Goal: Information Seeking & Learning: Check status

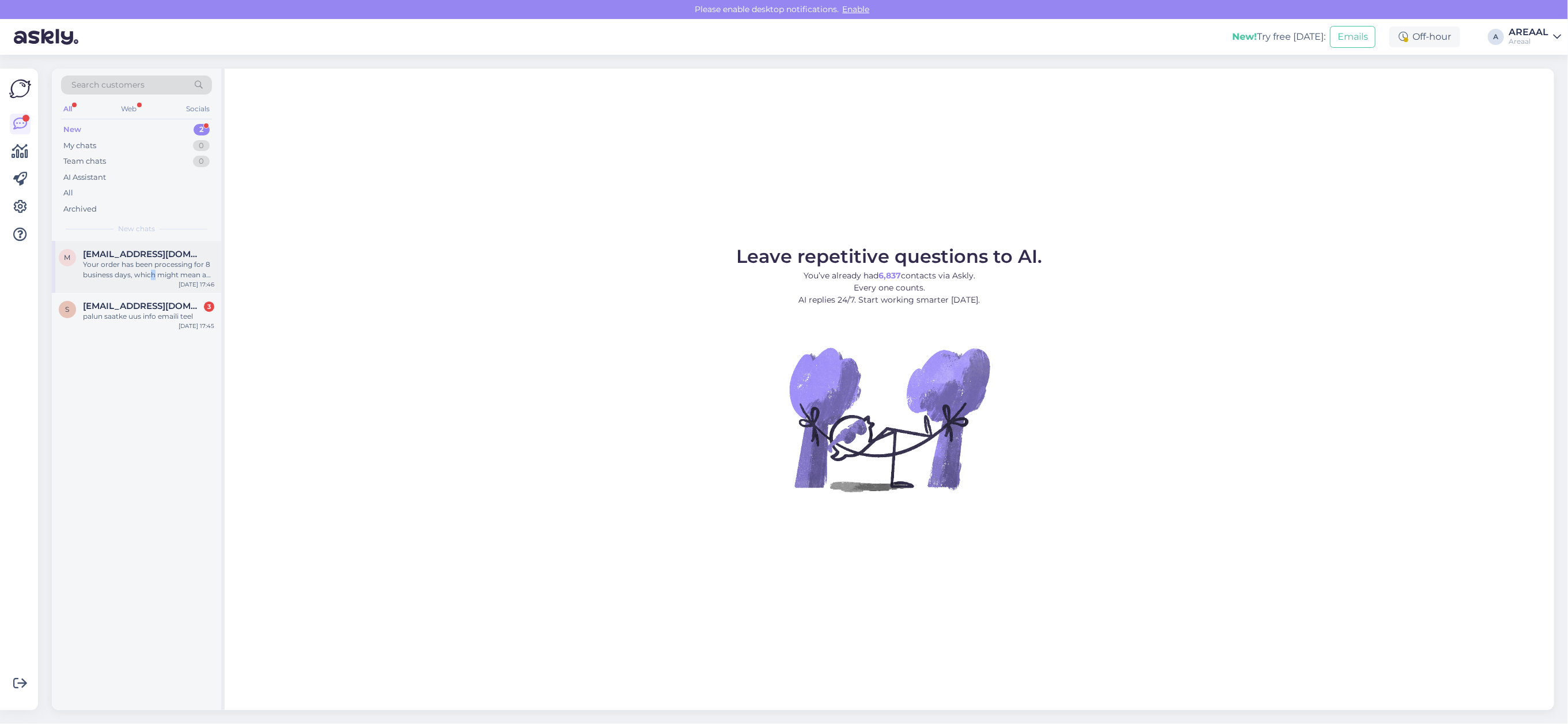
click at [153, 270] on div "Your order has been processing for 8 business days, which might mean a delay. D…" at bounding box center [149, 270] width 132 height 21
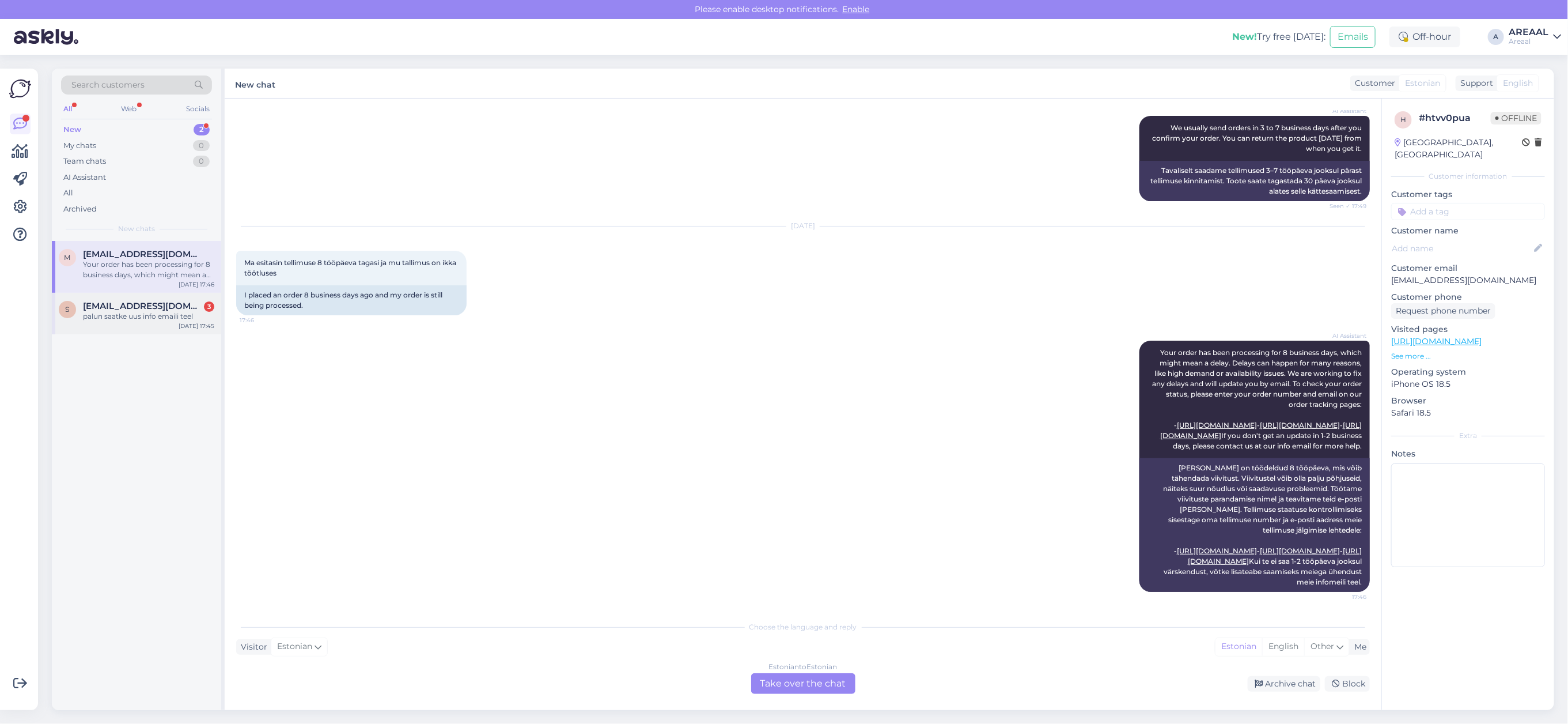
click at [160, 321] on div "palun saatke uus info emaili teel" at bounding box center [149, 315] width 132 height 10
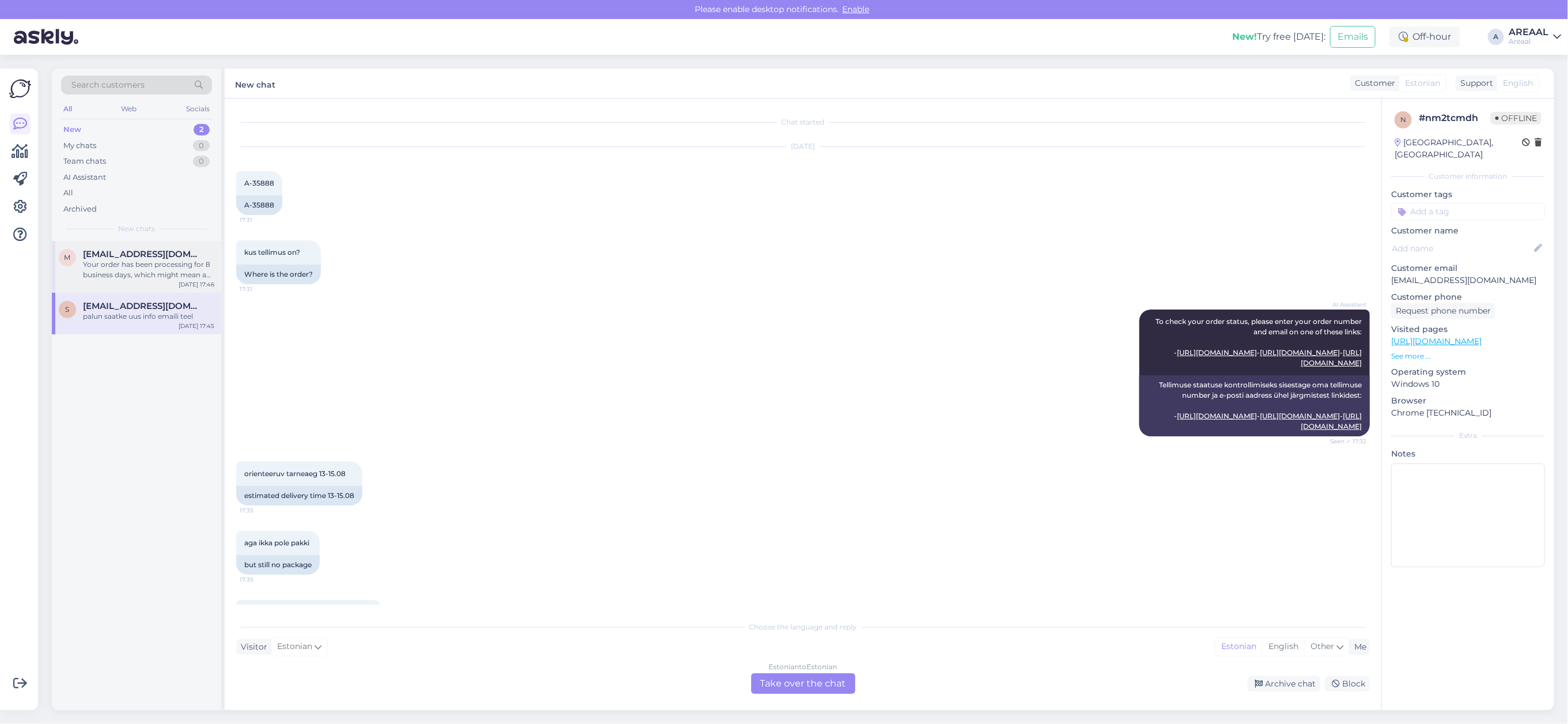
click at [137, 260] on div "Your order has been processing for 8 business days, which might mean a delay. D…" at bounding box center [149, 270] width 132 height 21
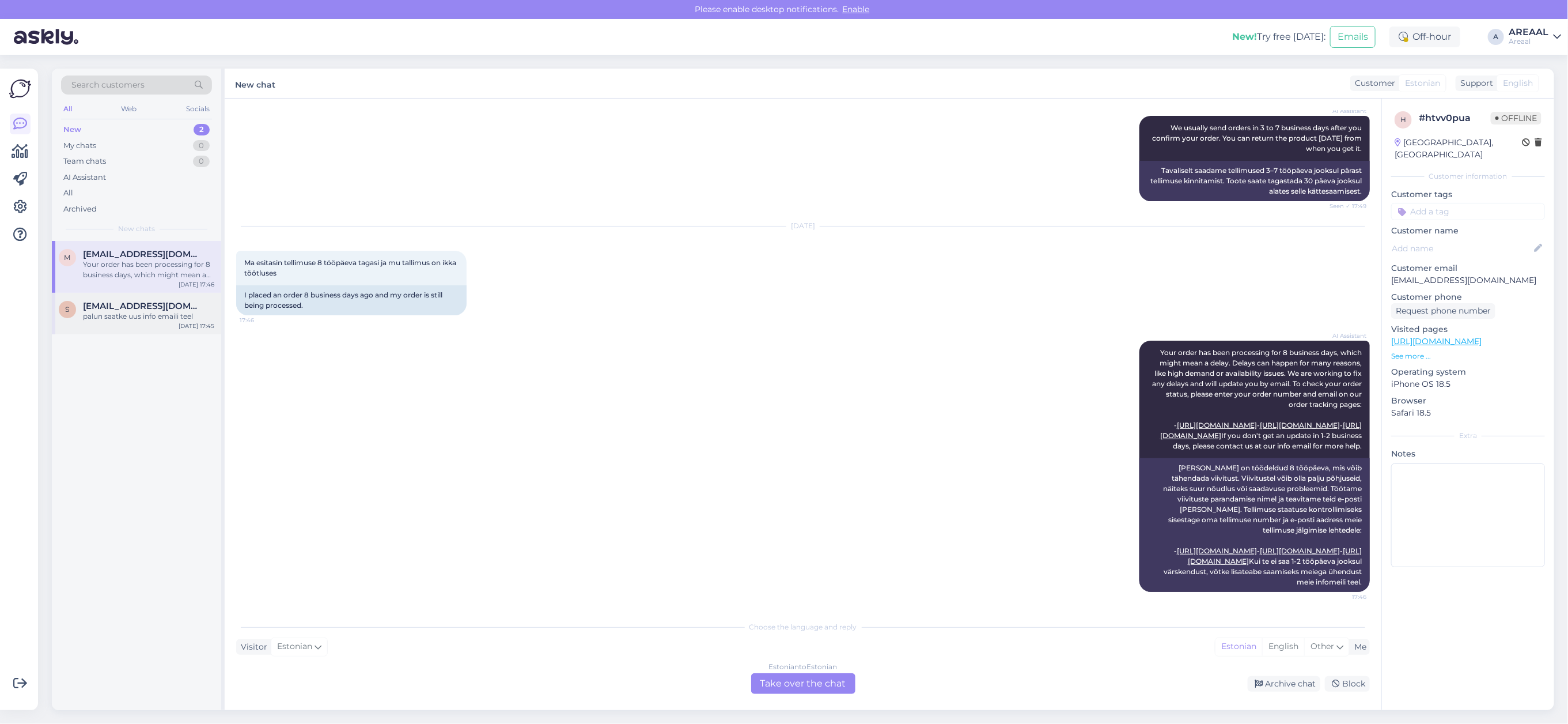
click at [132, 325] on div "s saast321@gmail.com palun saatke uus info emaili teel Aug 19 17:45" at bounding box center [136, 313] width 169 height 41
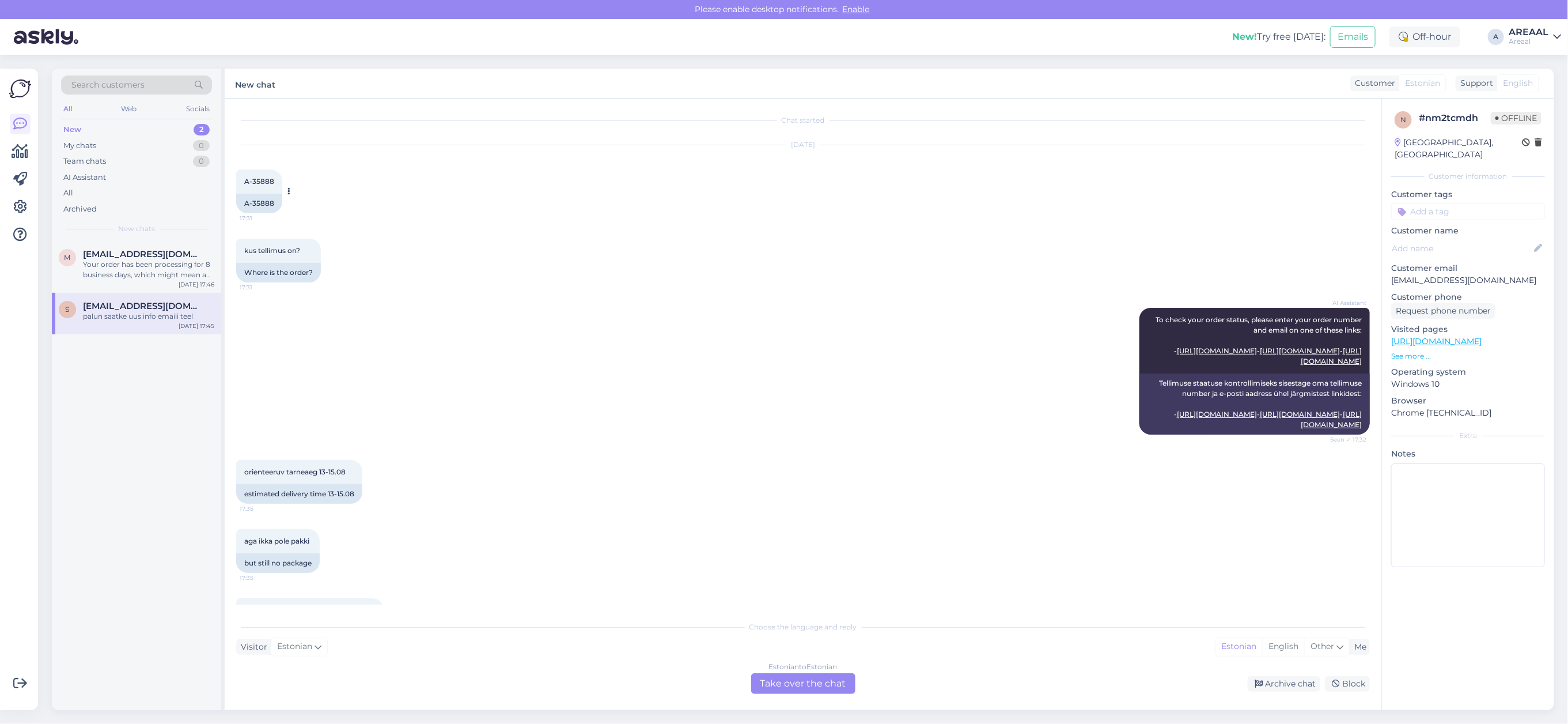
scroll to position [0, 0]
copy div "888"
drag, startPoint x: 272, startPoint y: 202, endPoint x: 243, endPoint y: 202, distance: 29.0
click at [243, 202] on div "A-35888" at bounding box center [259, 205] width 46 height 19
copy div "A-35888"
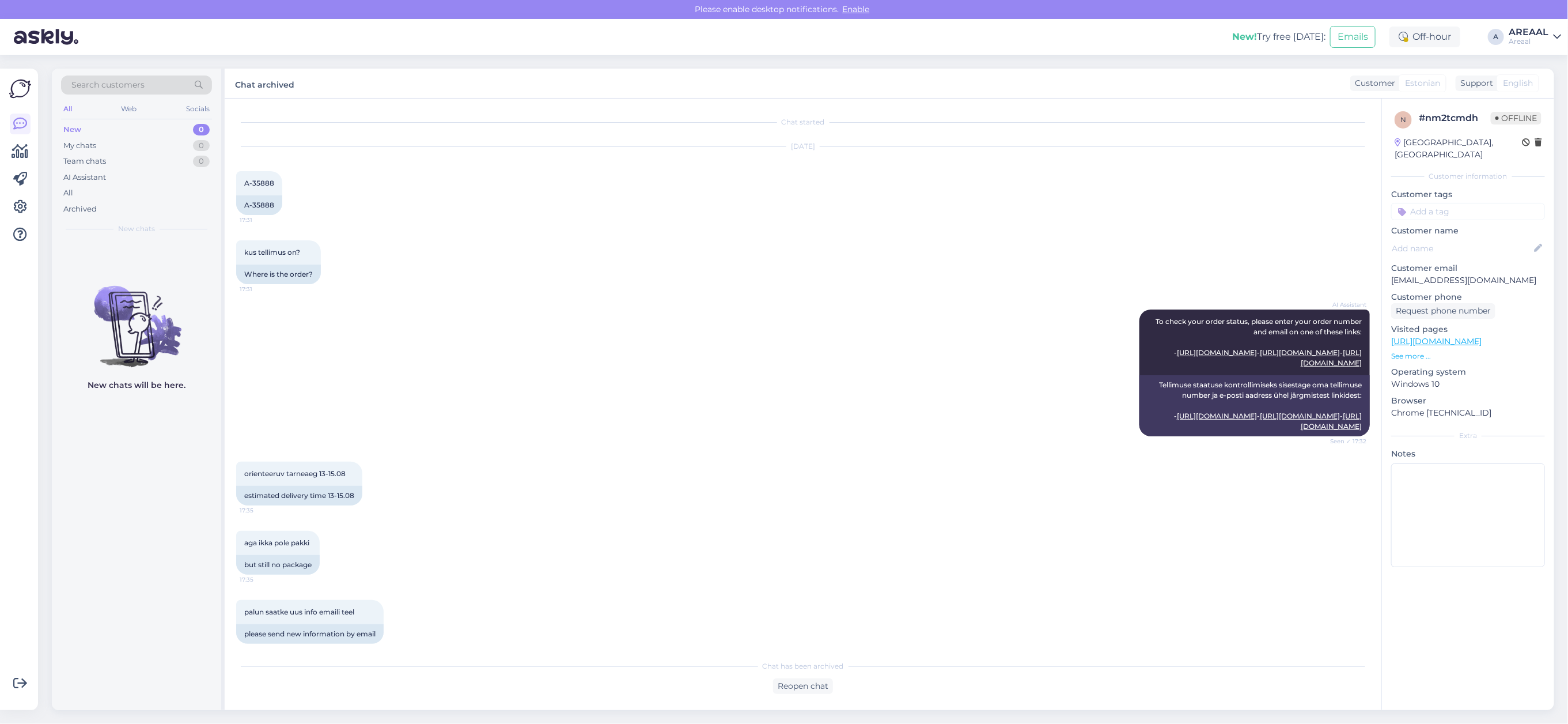
click at [753, 330] on div "AI Assistant To check your order status, please enter your order number and ema…" at bounding box center [802, 373] width 1134 height 152
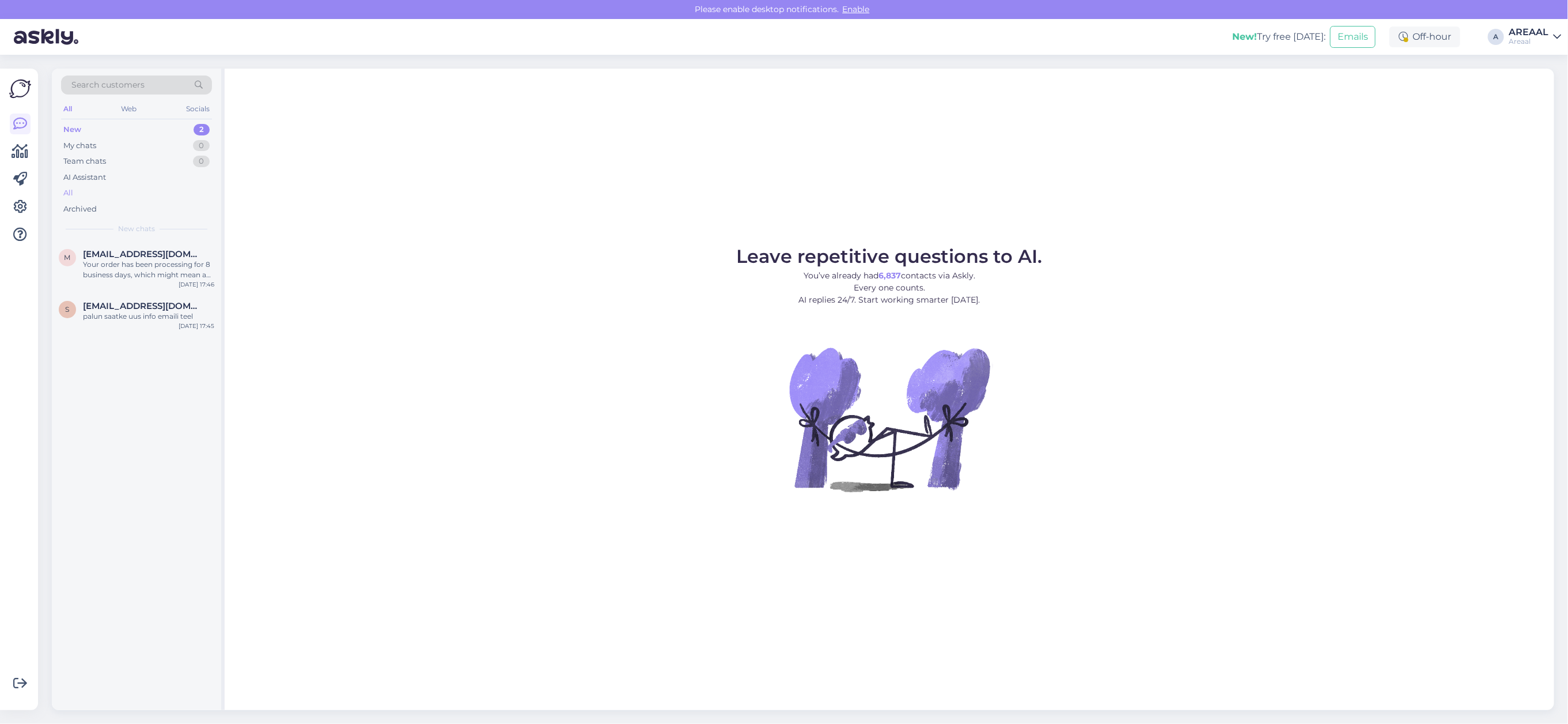
click at [132, 197] on div "All" at bounding box center [136, 193] width 151 height 16
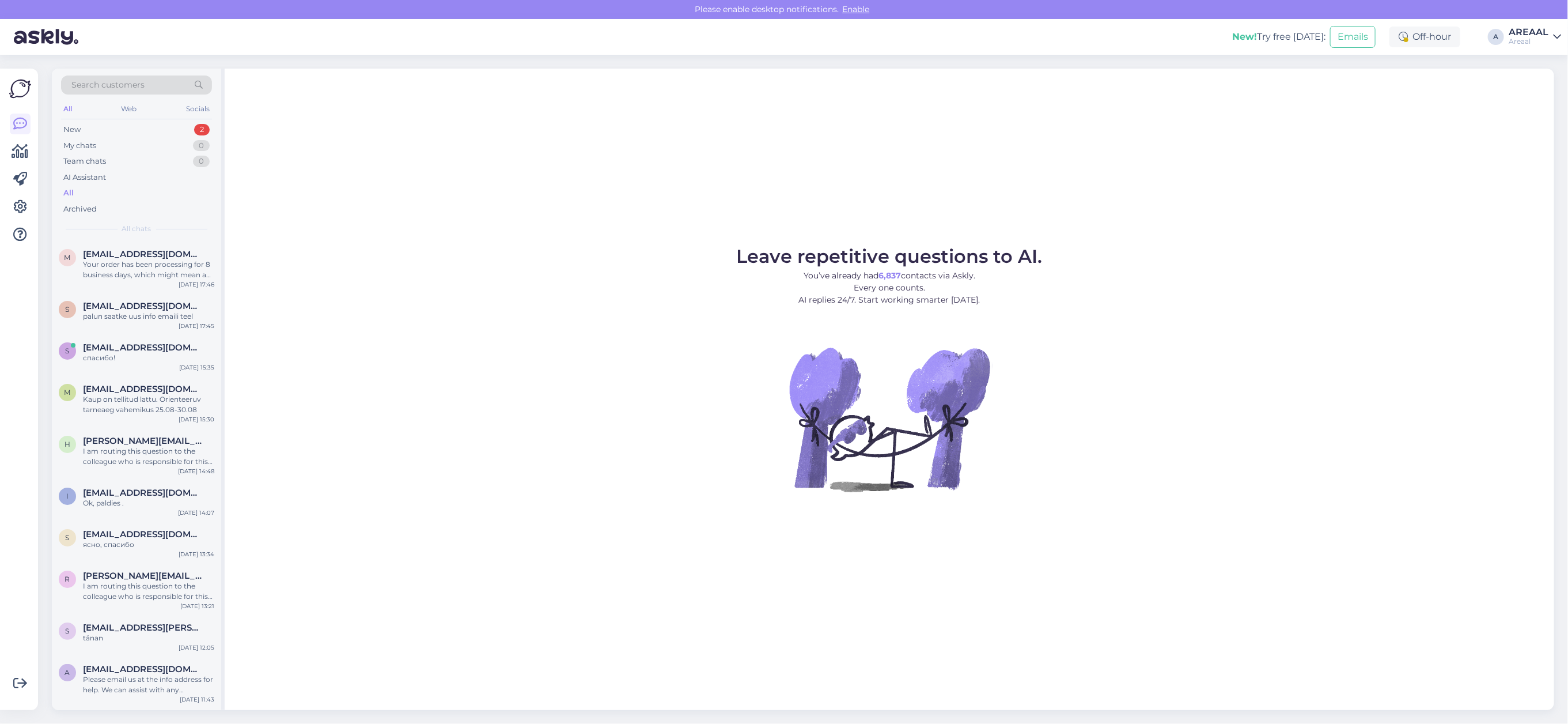
click at [132, 189] on div "All" at bounding box center [136, 193] width 151 height 16
click at [171, 269] on div "Your order has been processing for 8 business days, which might mean a delay. D…" at bounding box center [149, 270] width 132 height 21
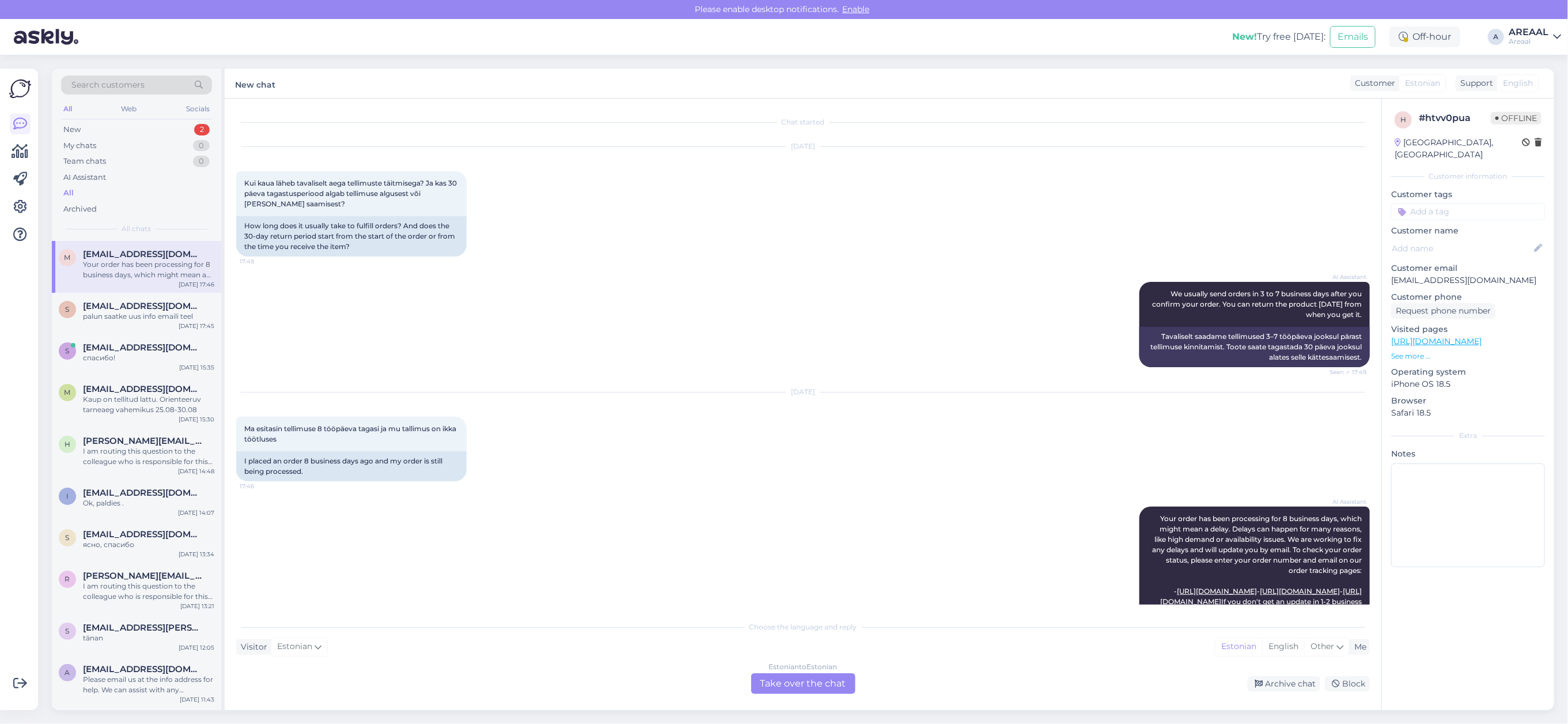
scroll to position [207, 0]
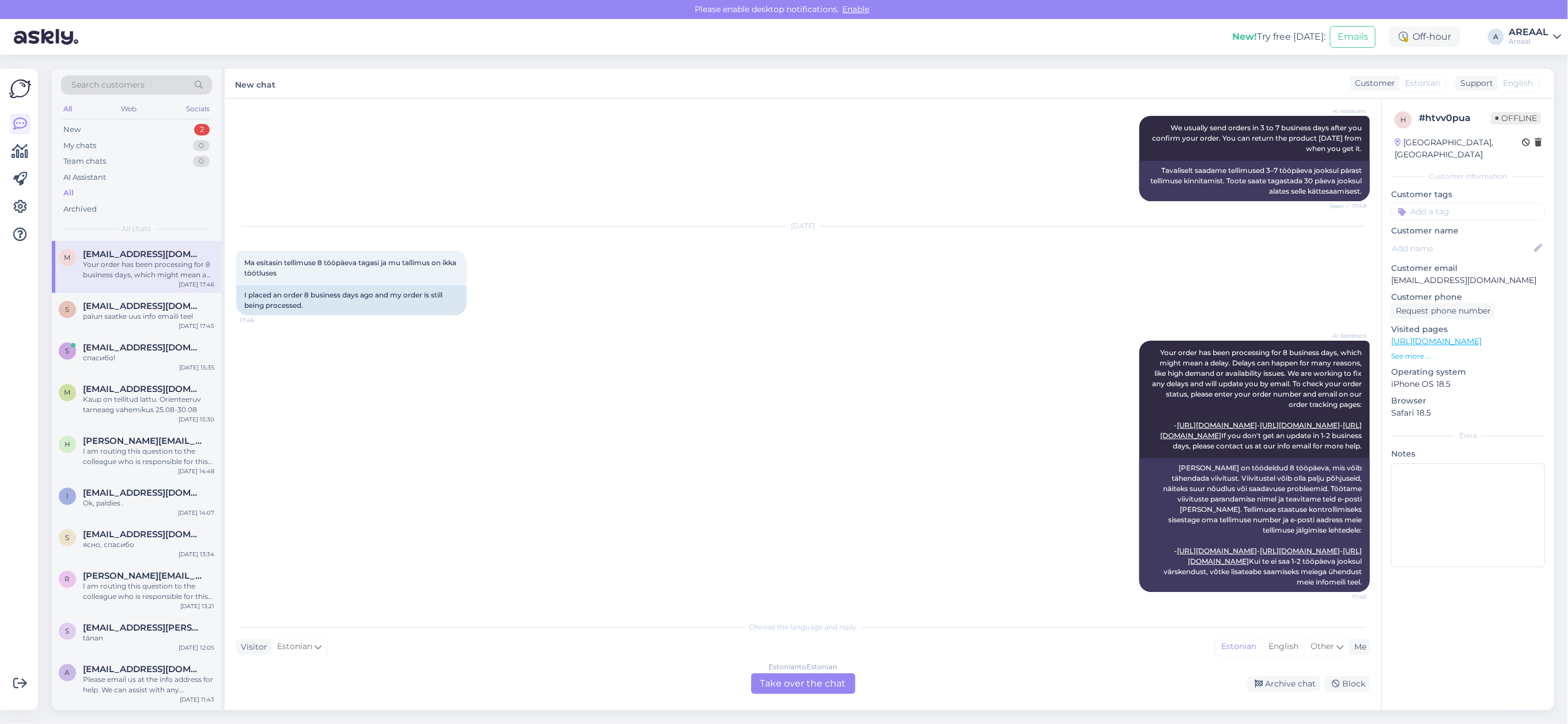
click at [655, 241] on div "[DATE] Ma esitasin tellimuse 8 tööpäeva tagasi ja mu tallimus on ikka töötluses…" at bounding box center [802, 271] width 1134 height 114
click at [71, 308] on div "s" at bounding box center [67, 309] width 17 height 17
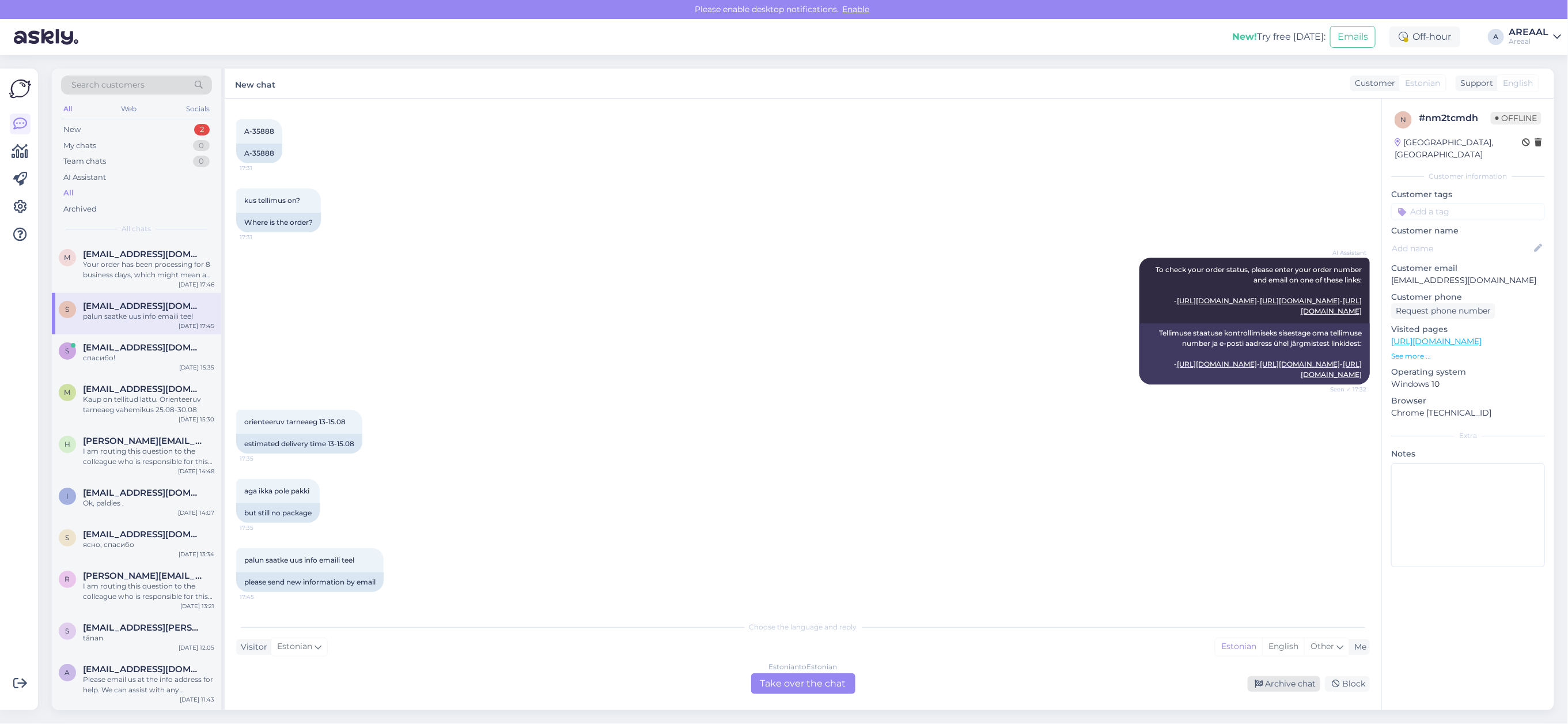
click at [1268, 677] on div "Archive chat" at bounding box center [1284, 684] width 72 height 16
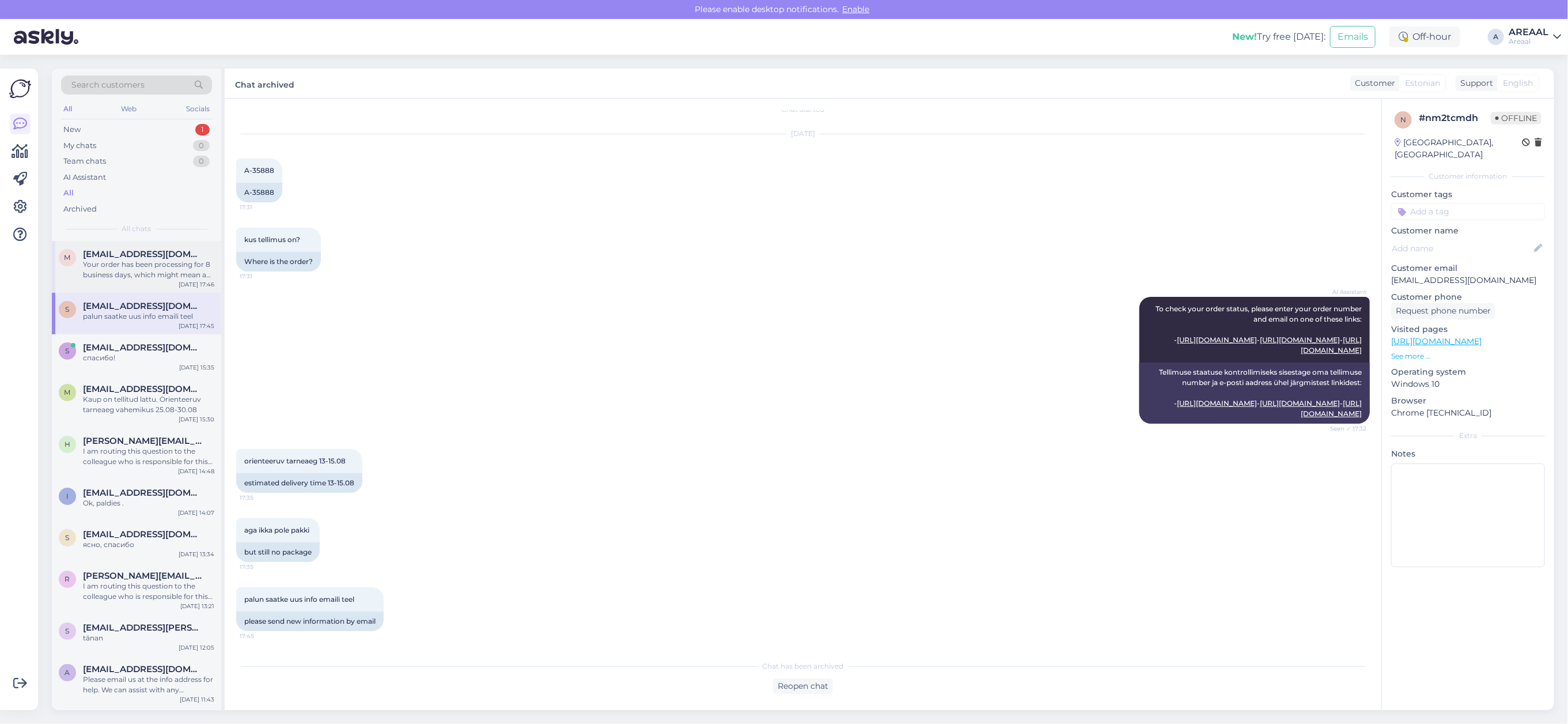
click at [166, 290] on div "m [EMAIL_ADDRESS][DOMAIN_NAME] Your order has been processing for 8 business da…" at bounding box center [136, 267] width 169 height 52
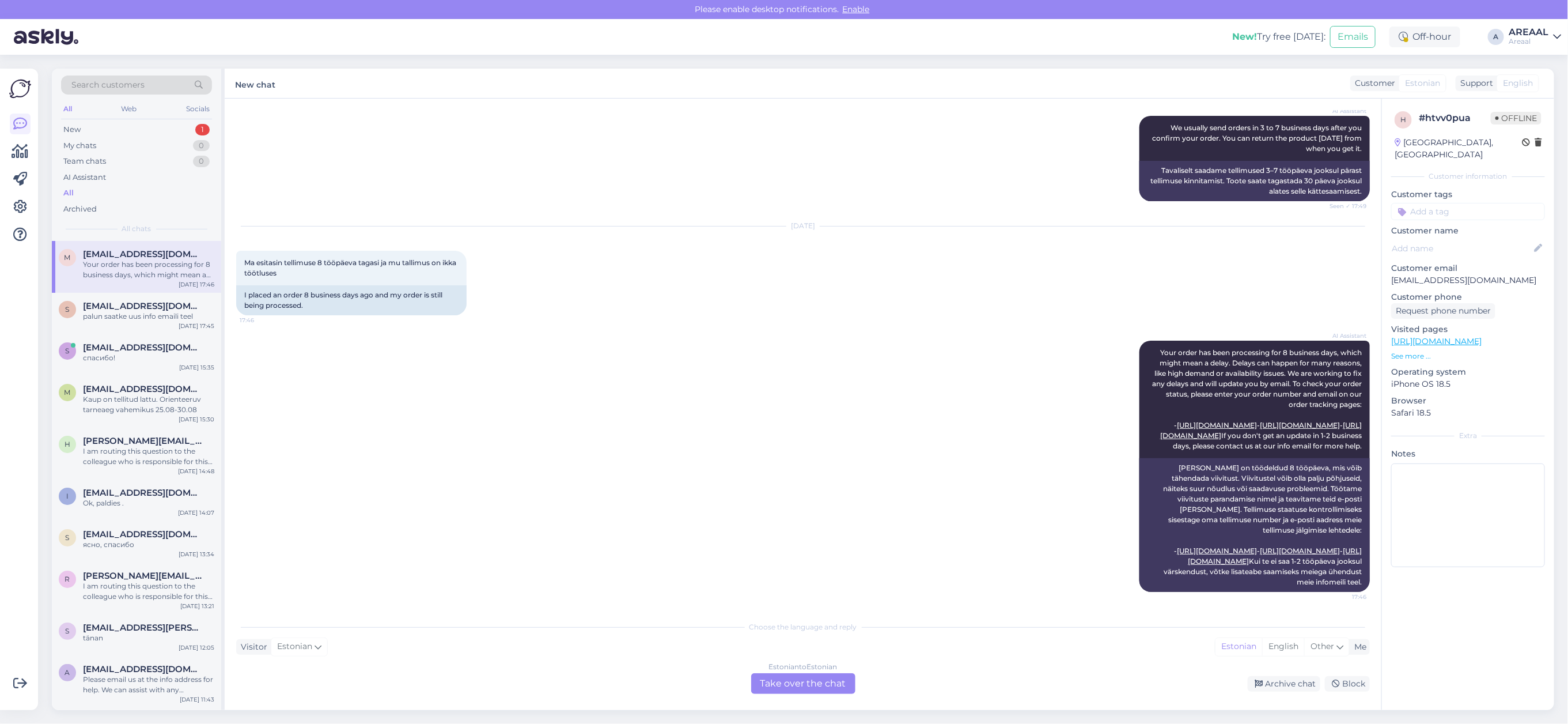
click at [548, 440] on div "AI Assistant Your order has been processing for 8 business days, which might me…" at bounding box center [802, 466] width 1134 height 277
click at [657, 328] on div "AI Assistant Your order has been processing for 8 business days, which might me…" at bounding box center [802, 466] width 1134 height 277
click at [730, 335] on div "AI Assistant Your order has been processing for 8 business days, which might me…" at bounding box center [802, 466] width 1134 height 277
click at [1286, 689] on div "Archive chat" at bounding box center [1284, 684] width 72 height 16
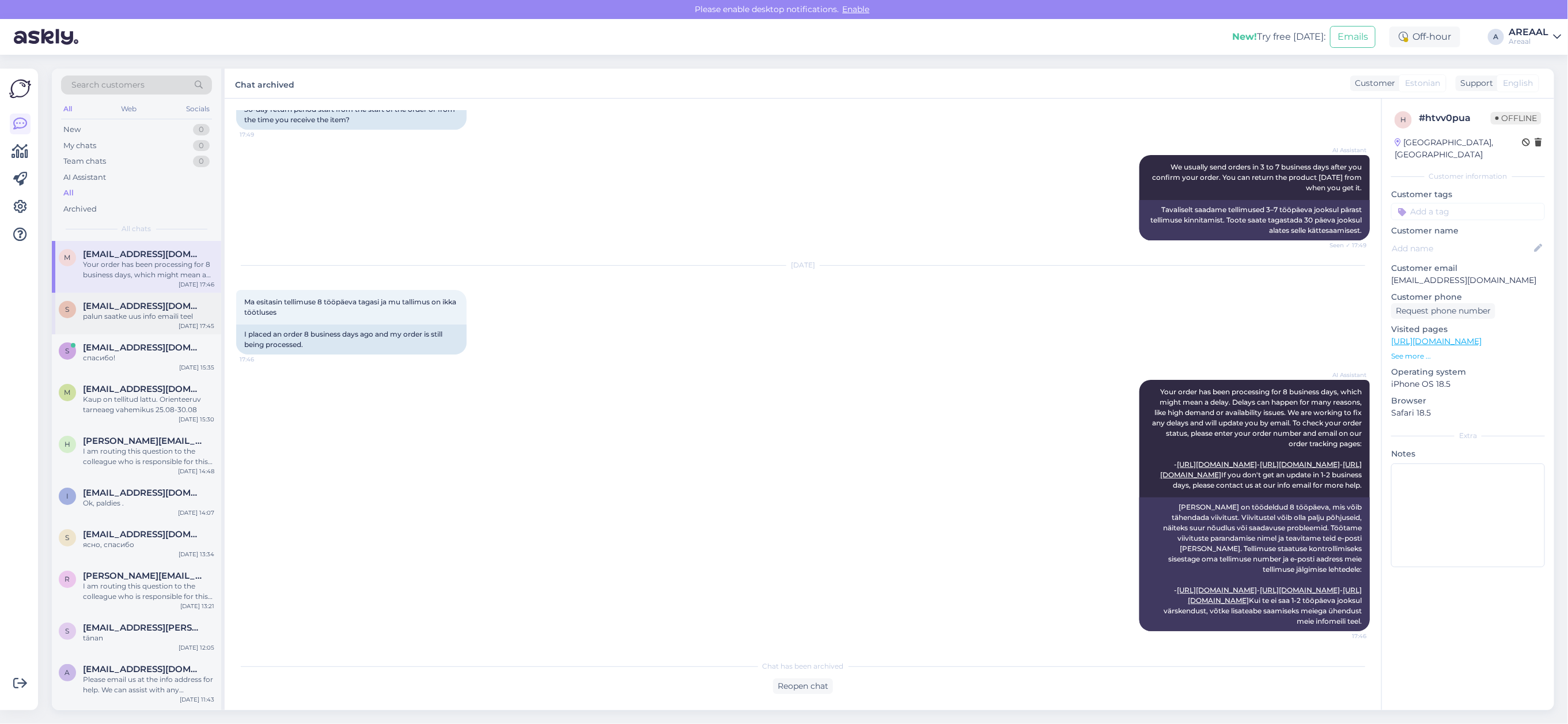
click at [134, 301] on span "[EMAIL_ADDRESS][DOMAIN_NAME]" at bounding box center [143, 305] width 120 height 10
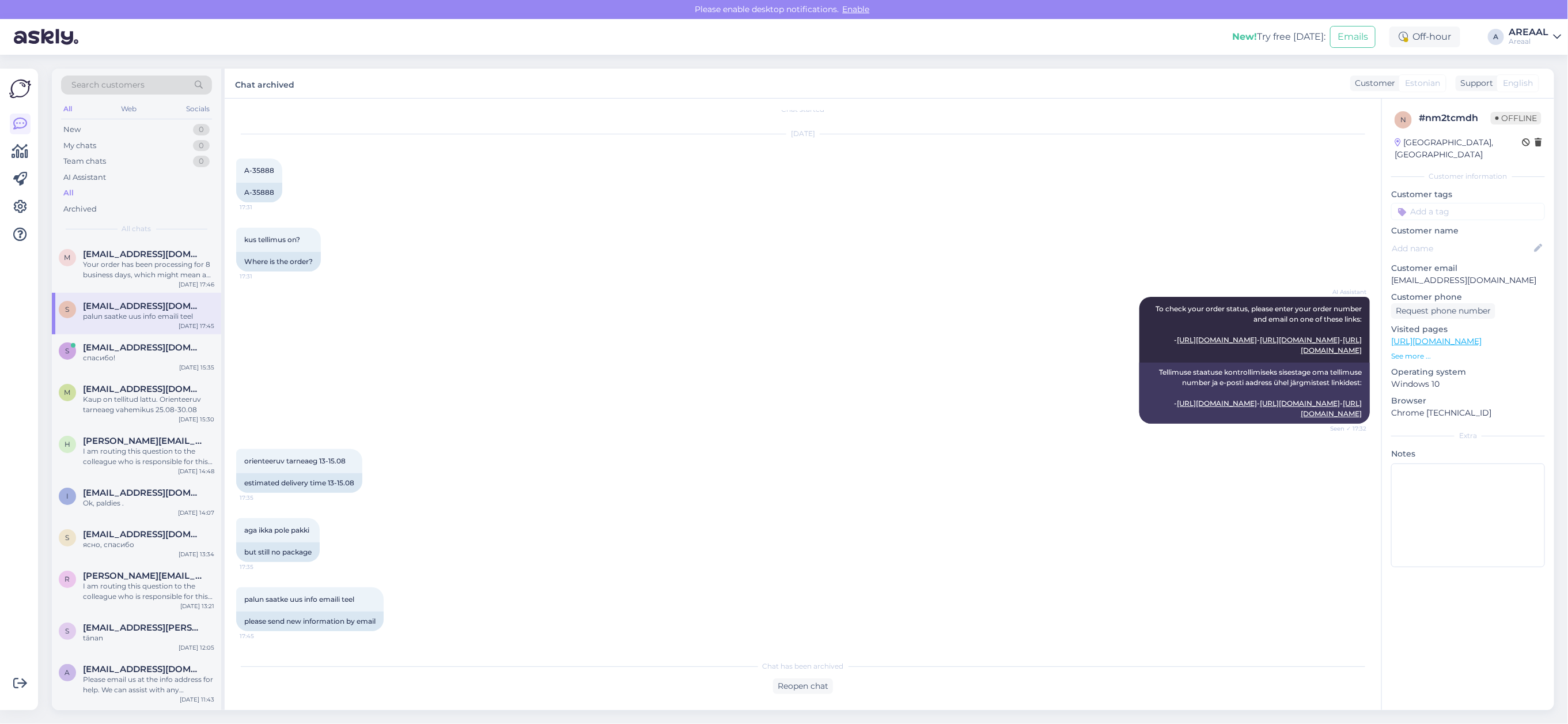
scroll to position [33, 0]
click at [735, 394] on div "AI Assistant To check your order status, please enter your order number and ema…" at bounding box center [802, 360] width 1134 height 152
click at [122, 282] on div "m [EMAIL_ADDRESS][DOMAIN_NAME] Your order has been processing for 8 business da…" at bounding box center [136, 267] width 169 height 52
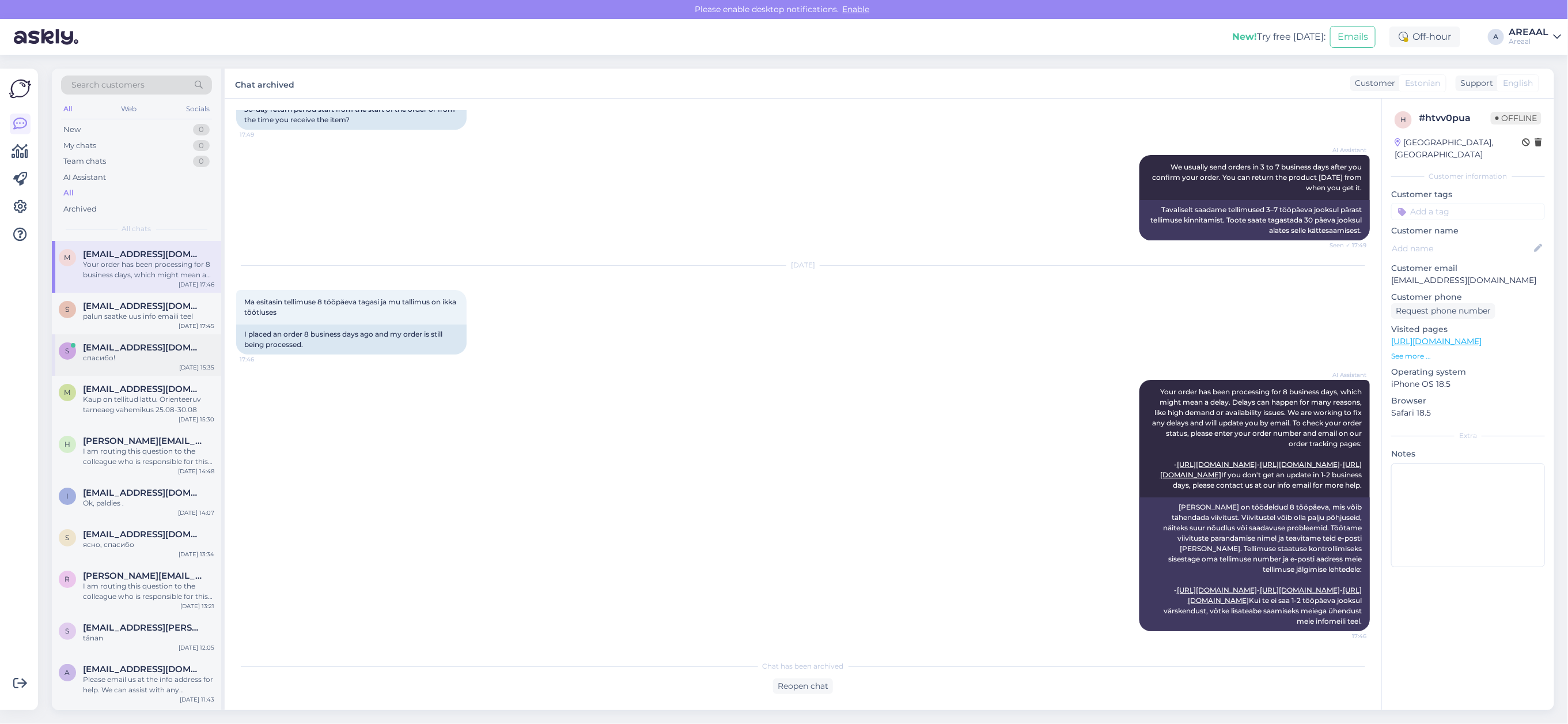
click at [120, 341] on div "s [EMAIL_ADDRESS][DOMAIN_NAME] спасибо! [DATE] 15:35" at bounding box center [136, 355] width 169 height 41
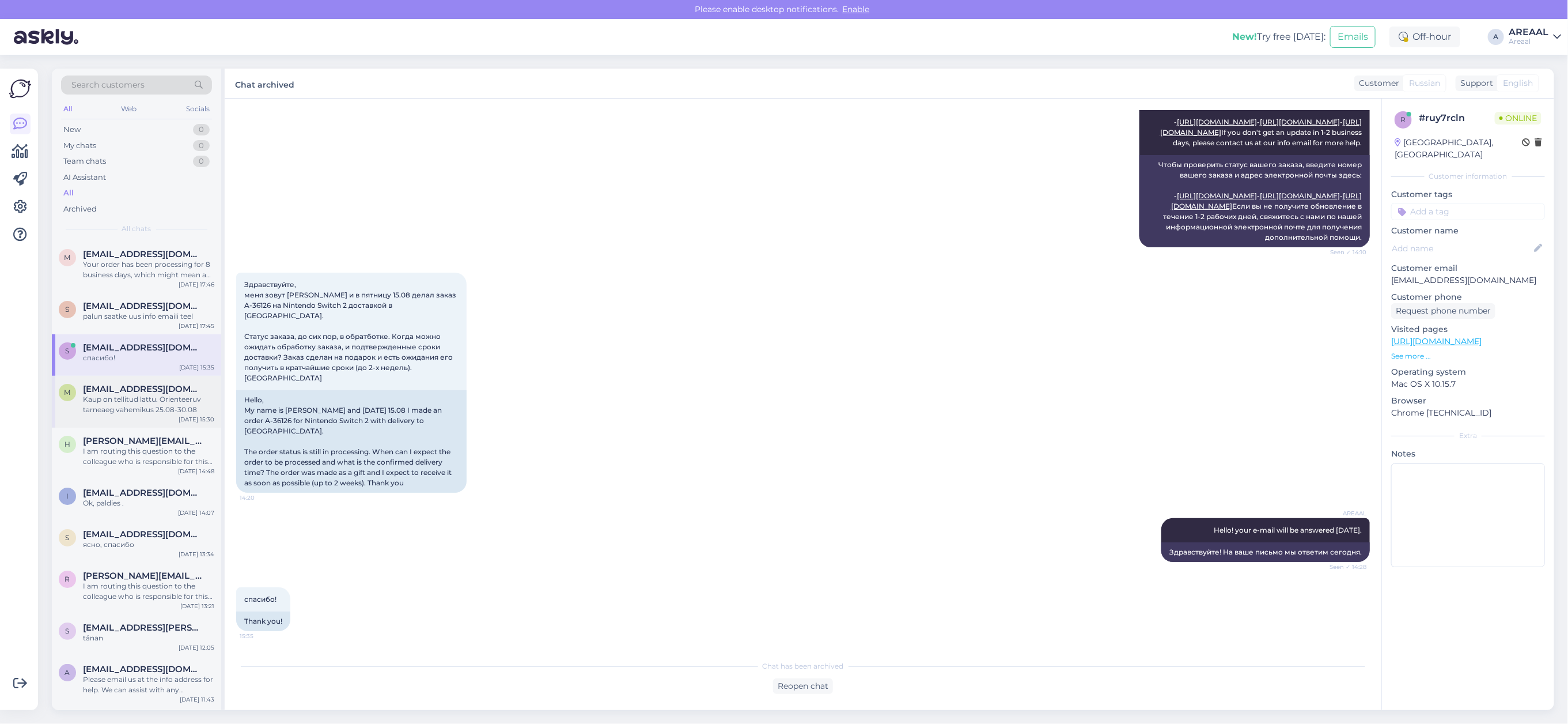
click at [131, 376] on div "m [EMAIL_ADDRESS][DOMAIN_NAME] [PERSON_NAME] on tellitud lattu. Orienteeruv tar…" at bounding box center [136, 401] width 169 height 52
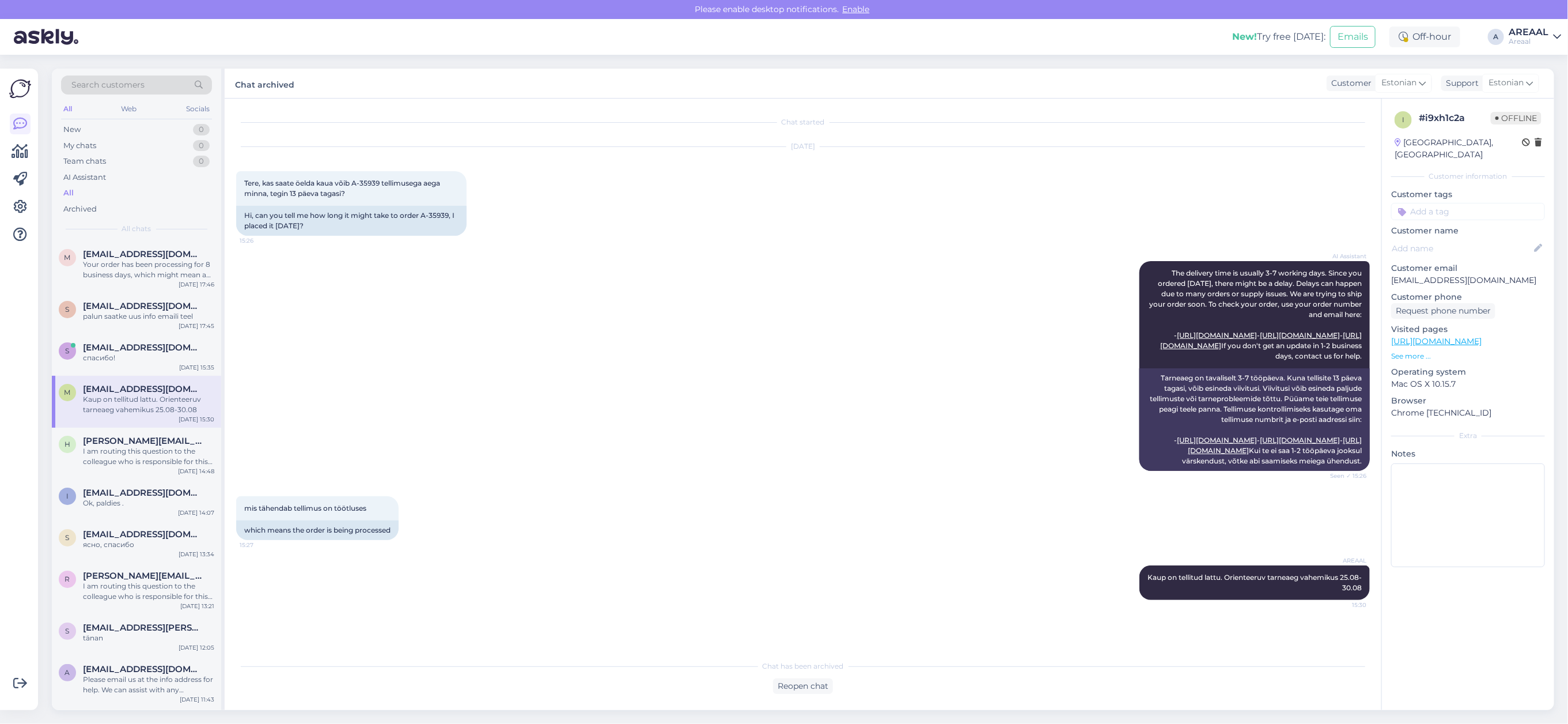
click at [116, 187] on div "All" at bounding box center [136, 193] width 151 height 16
click at [708, 302] on div "AI Assistant The delivery time is usually 3-7 working days. Since you ordered […" at bounding box center [802, 366] width 1134 height 235
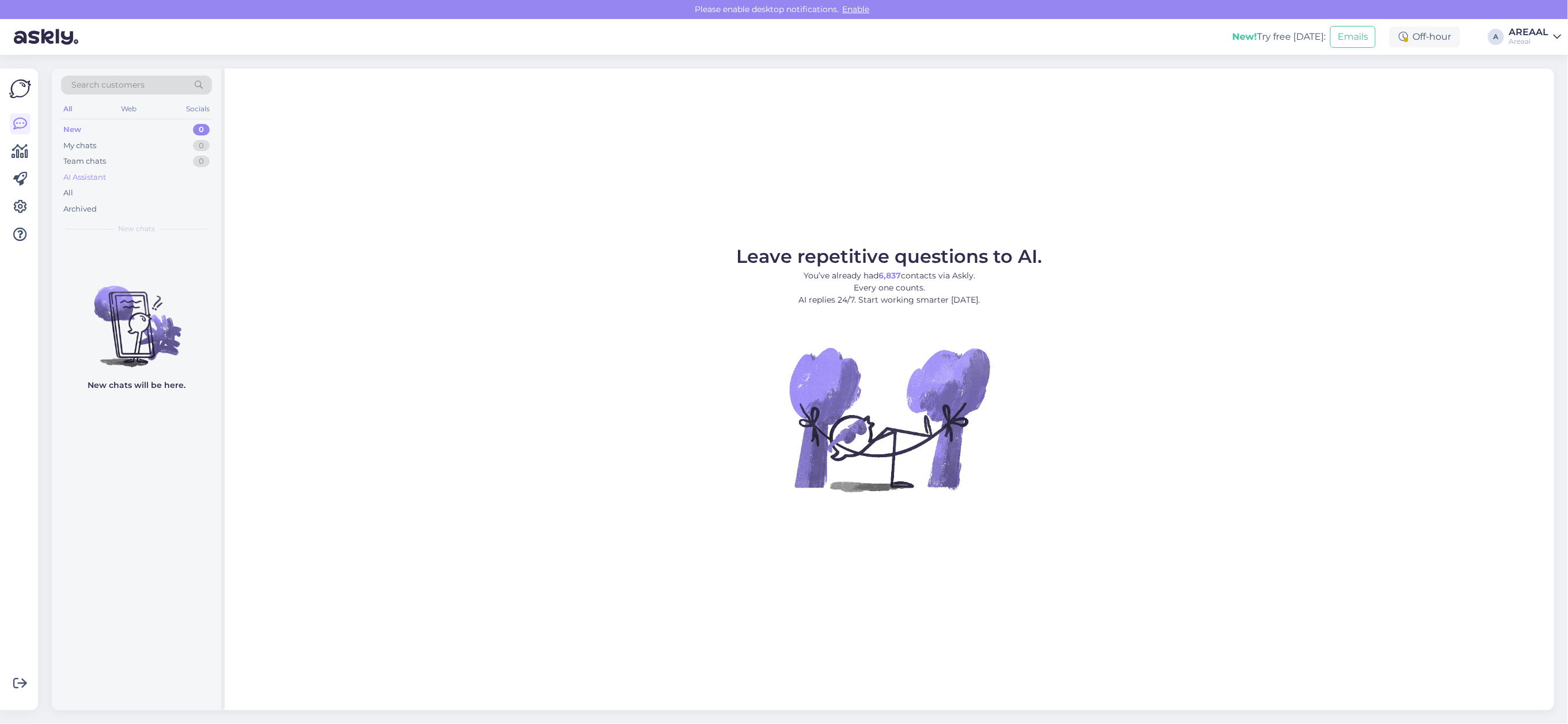
click at [203, 183] on div "AI Assistant" at bounding box center [136, 177] width 151 height 16
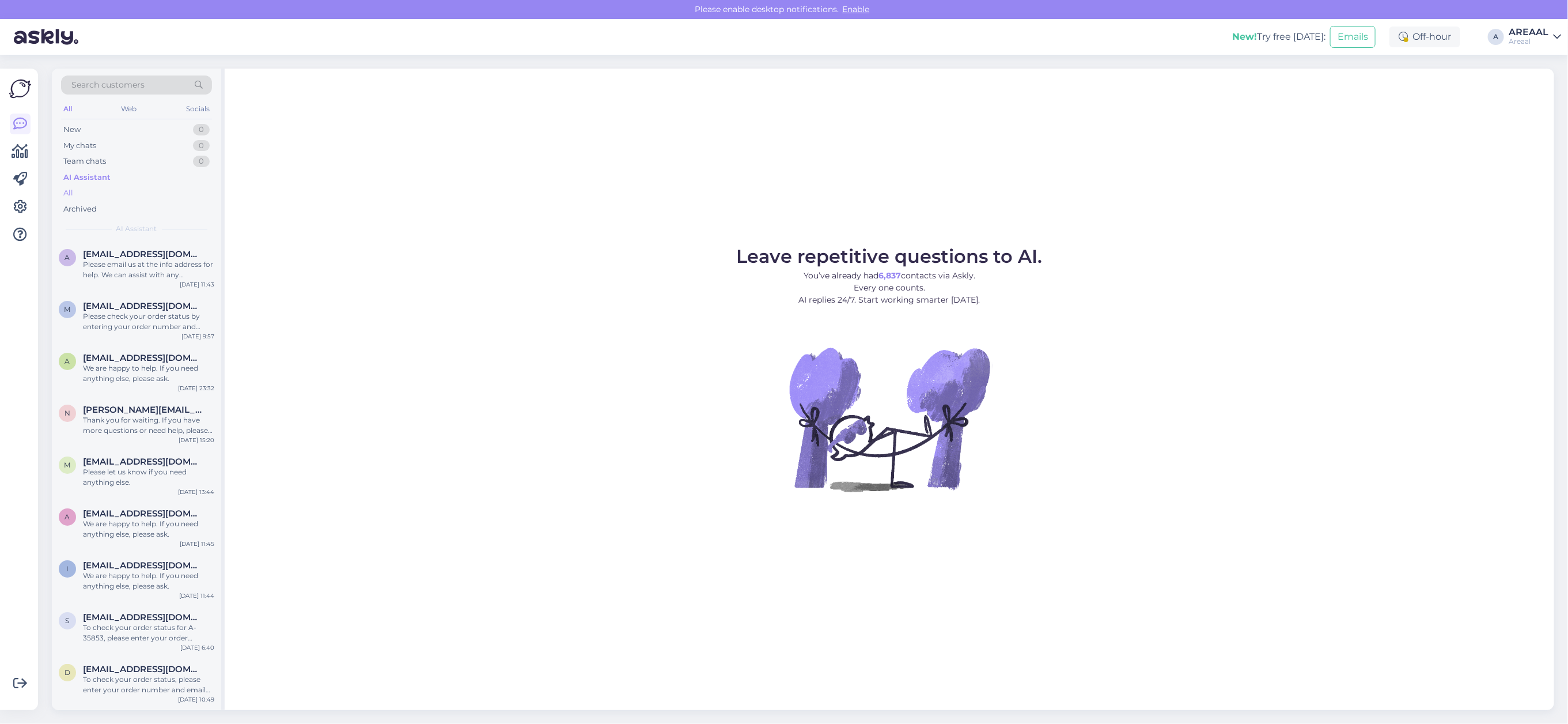
click at [199, 199] on div "All" at bounding box center [136, 193] width 151 height 16
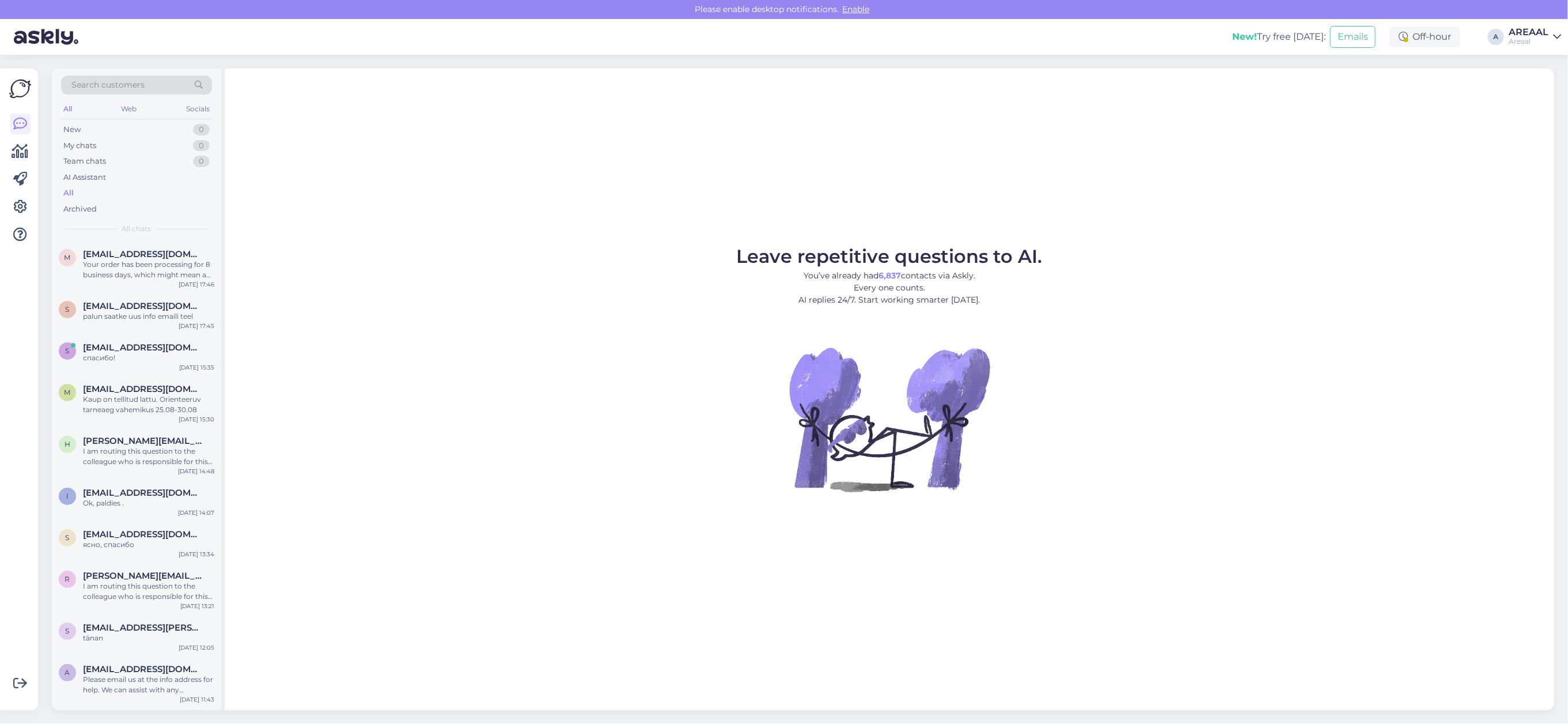
click at [206, 191] on div "All" at bounding box center [136, 193] width 151 height 16
